Goal: Find specific page/section

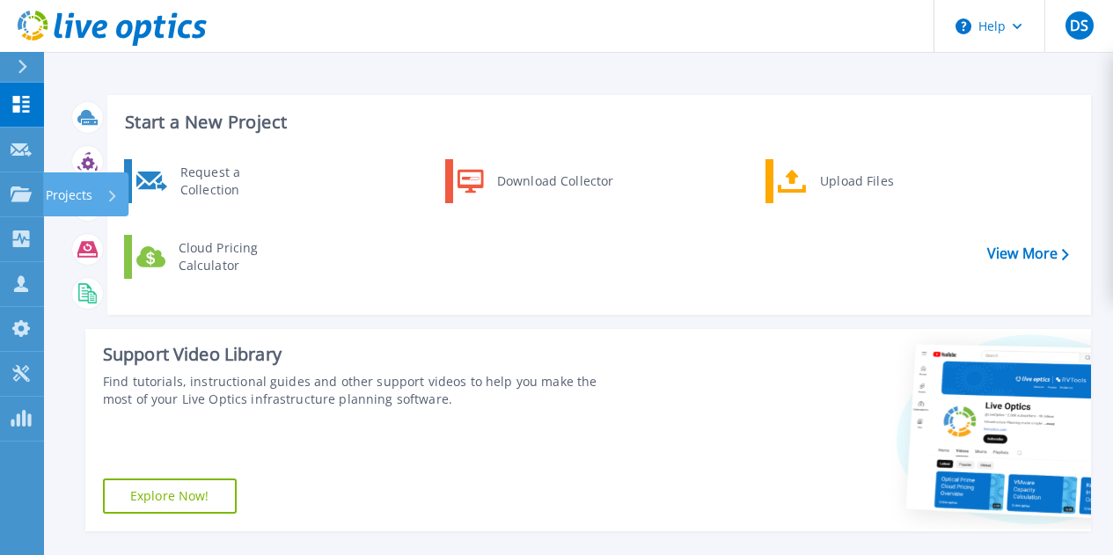
click at [72, 191] on p "Projects" at bounding box center [69, 195] width 47 height 46
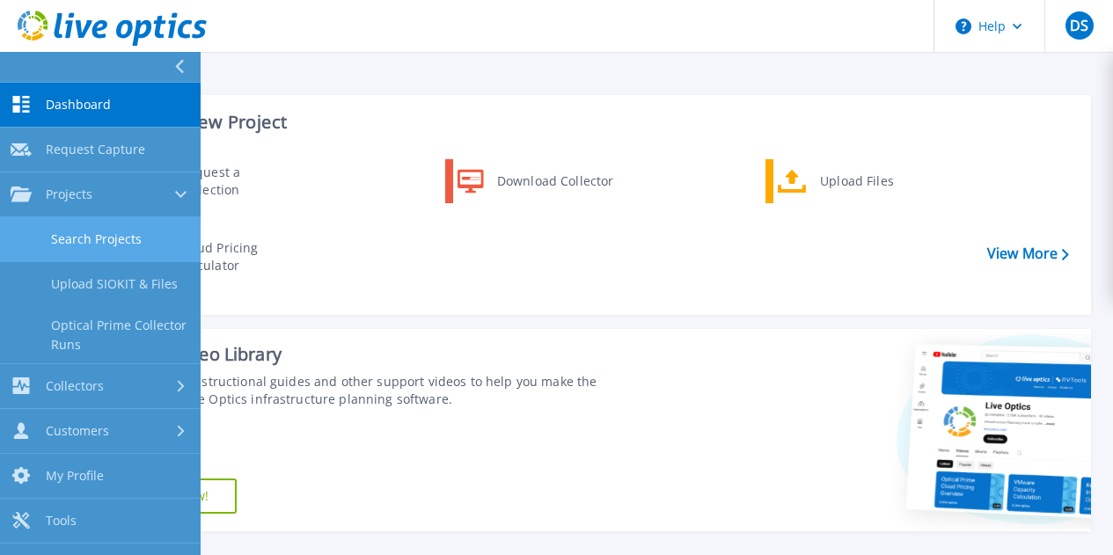
click at [89, 227] on link "Search Projects" at bounding box center [100, 239] width 201 height 45
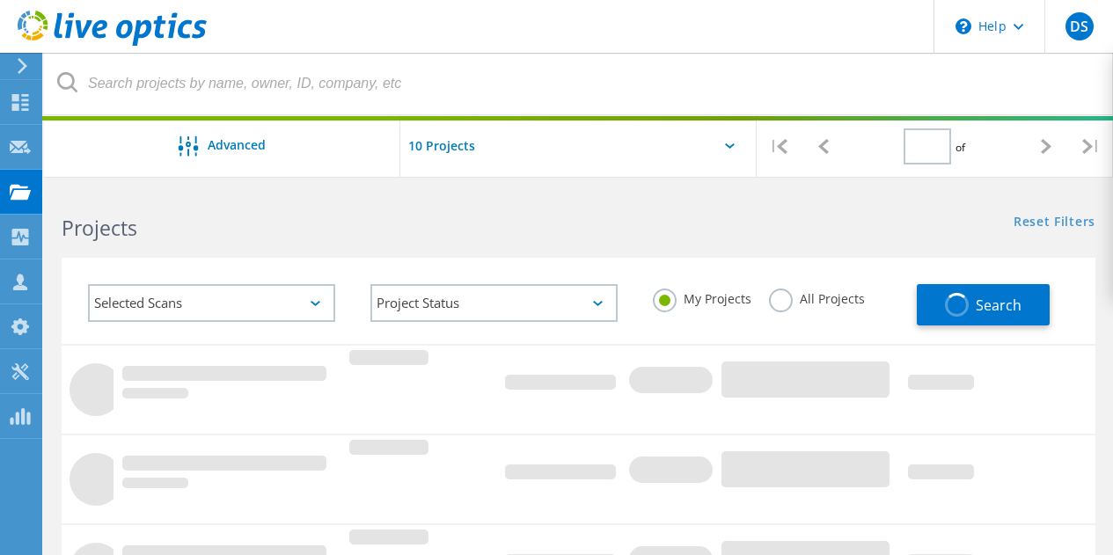
type input "1"
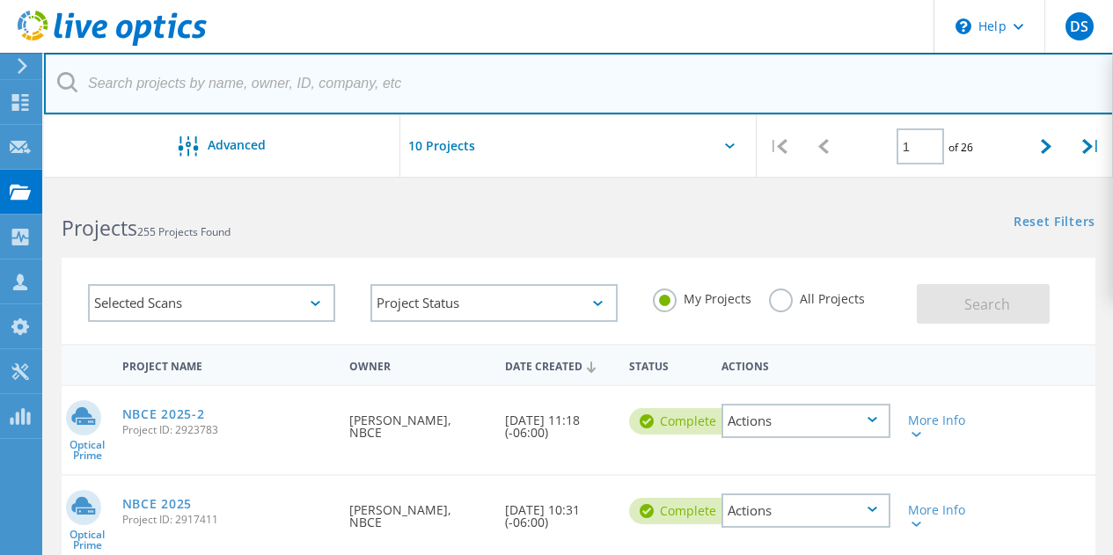
click at [399, 86] on input "text" at bounding box center [579, 84] width 1070 height 62
paste input "IDizon@washoecounty.gov"
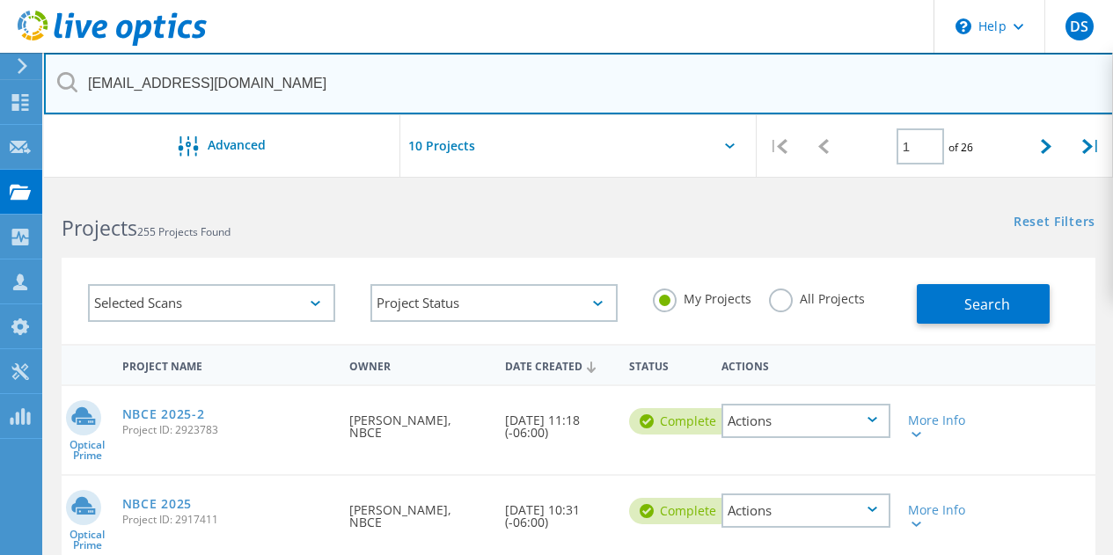
type input "IDizon@washoecounty.gov"
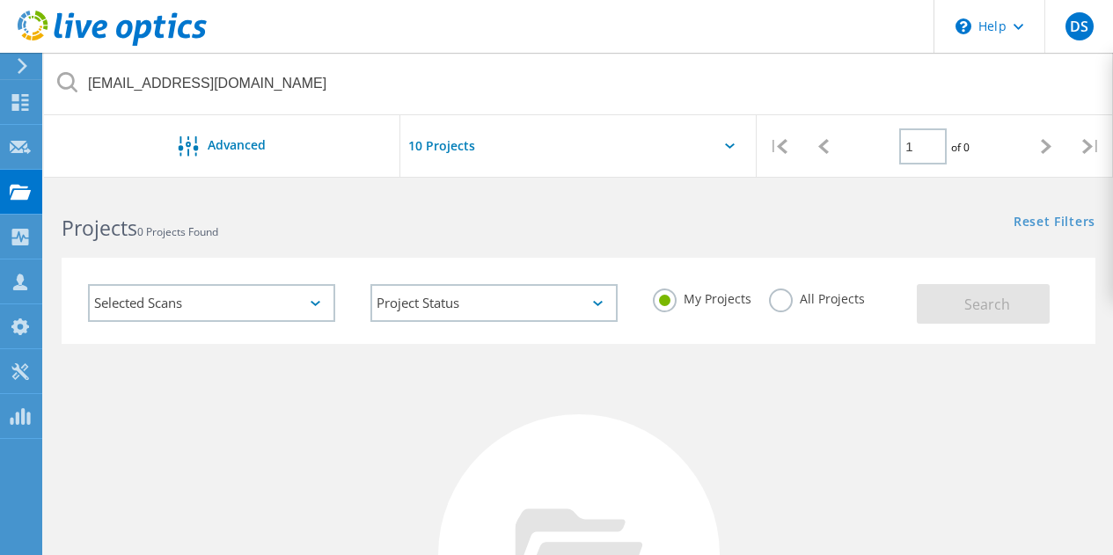
click at [788, 305] on label "All Projects" at bounding box center [817, 297] width 96 height 17
click at [0, 0] on input "All Projects" at bounding box center [0, 0] width 0 height 0
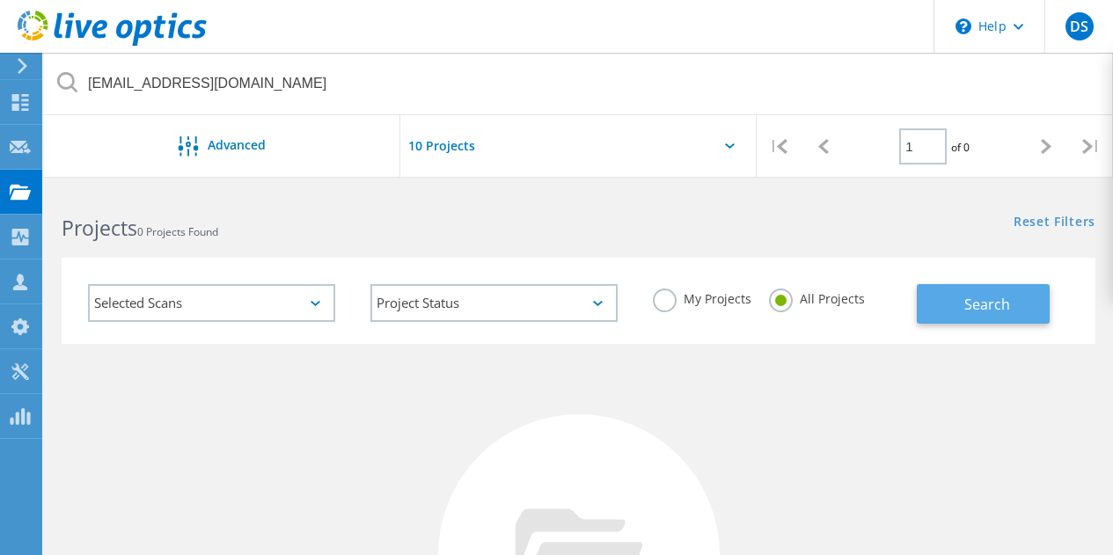
click at [968, 318] on button "Search" at bounding box center [983, 304] width 133 height 40
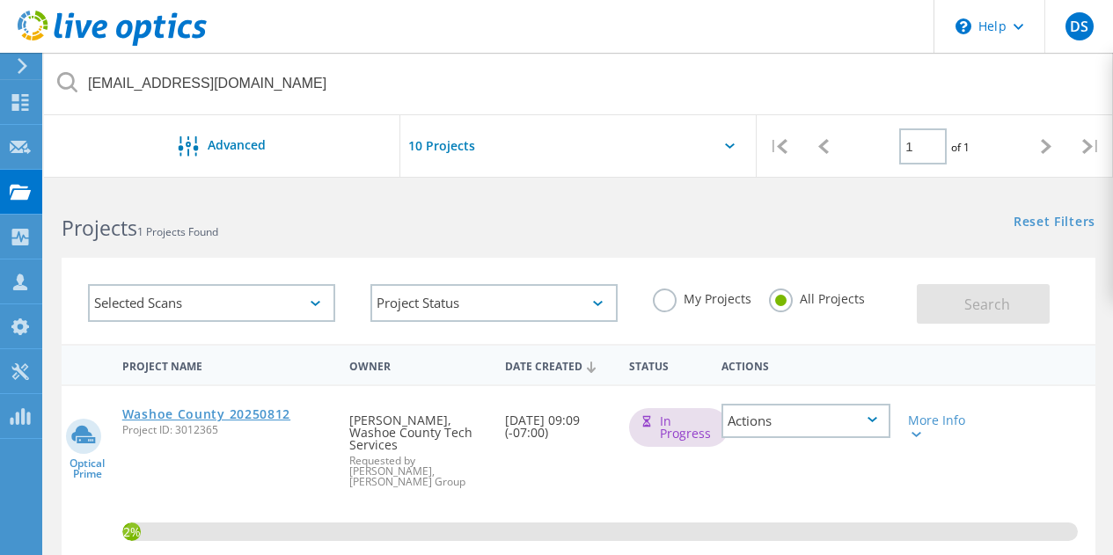
click at [234, 411] on link "Washoe County 20250812" at bounding box center [206, 414] width 168 height 12
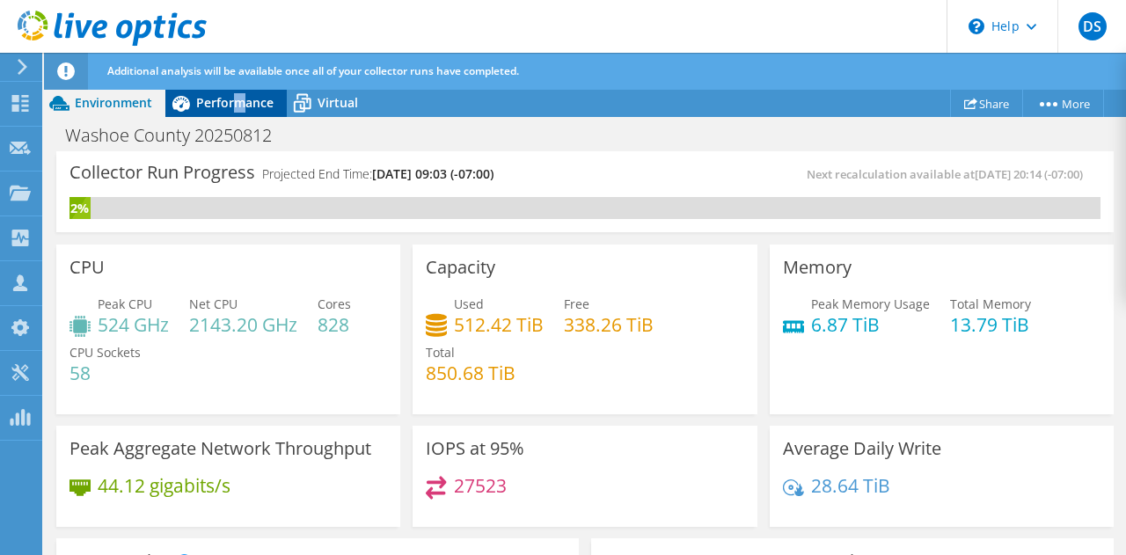
click at [238, 111] on span "Performance" at bounding box center [234, 102] width 77 height 17
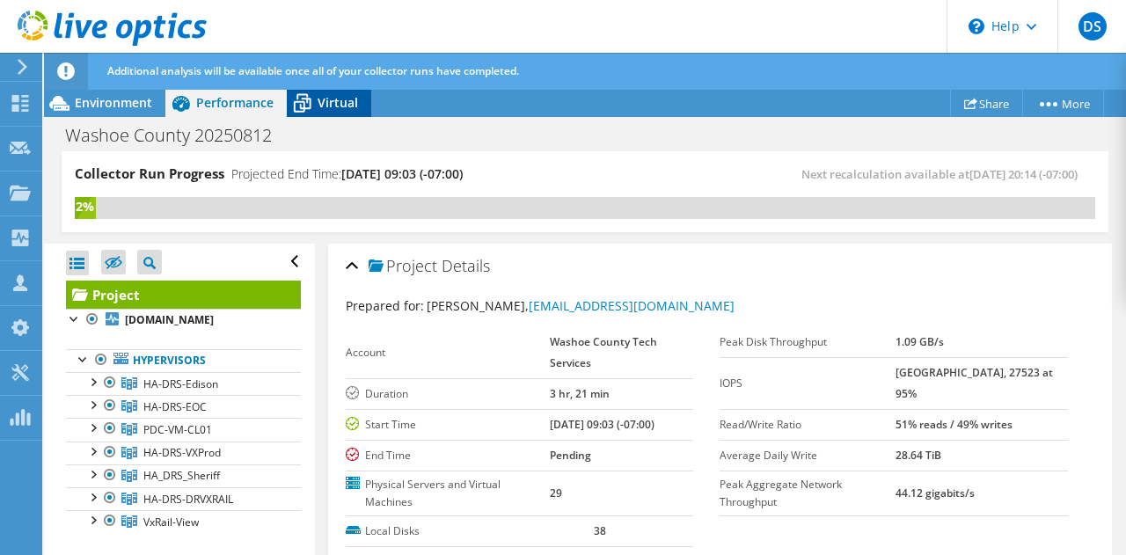
click at [320, 103] on span "Virtual" at bounding box center [338, 102] width 40 height 17
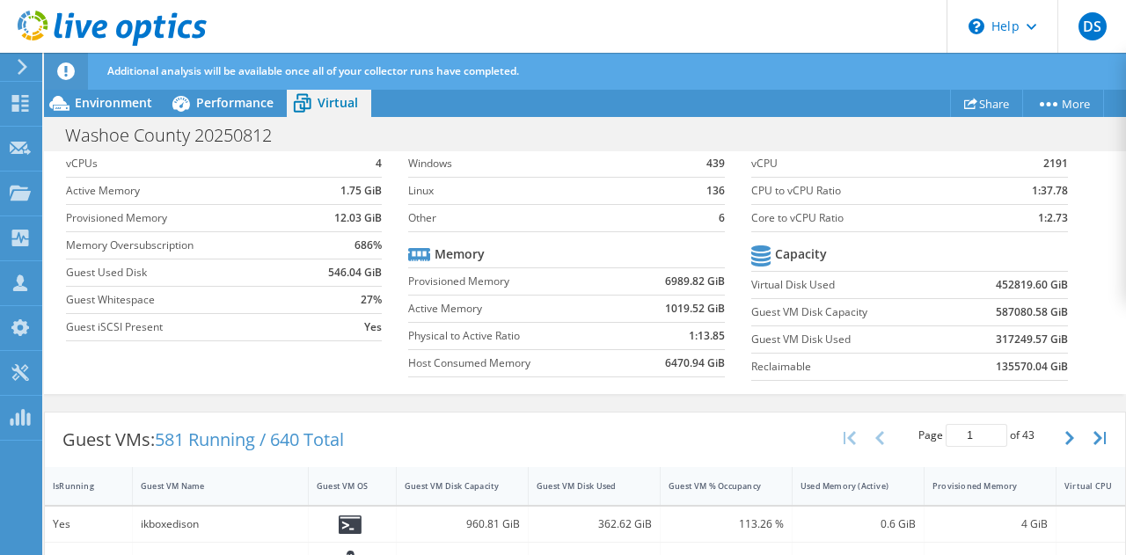
scroll to position [88, 0]
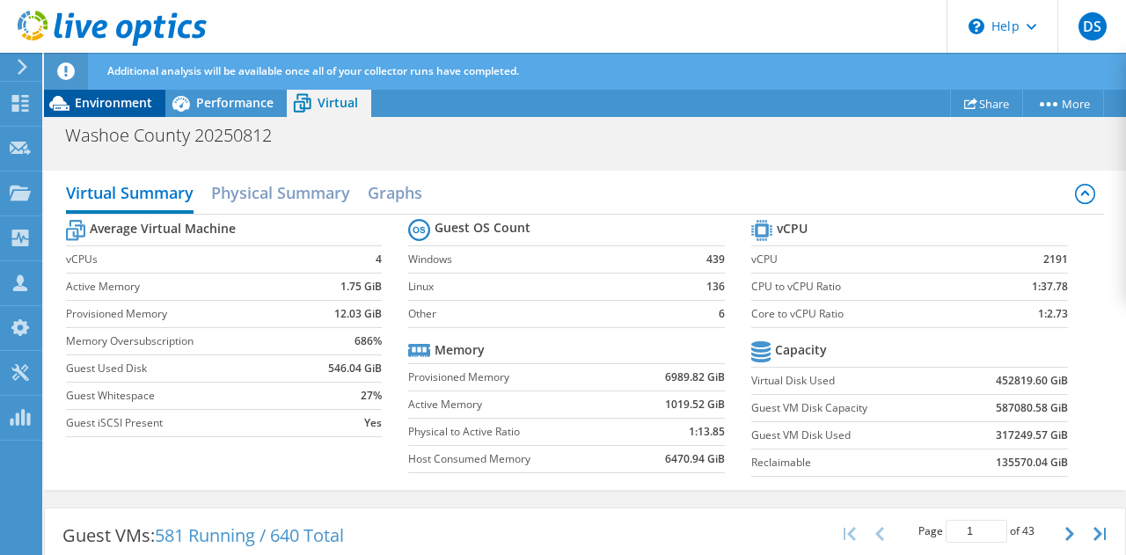
click at [136, 109] on span "Environment" at bounding box center [113, 102] width 77 height 17
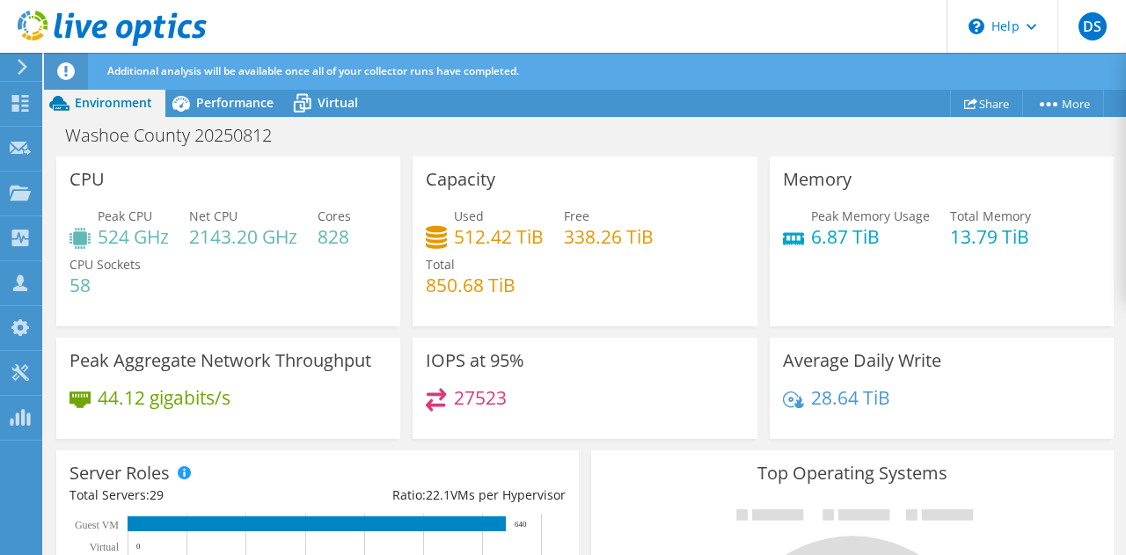
scroll to position [0, 0]
